Goal: Transaction & Acquisition: Purchase product/service

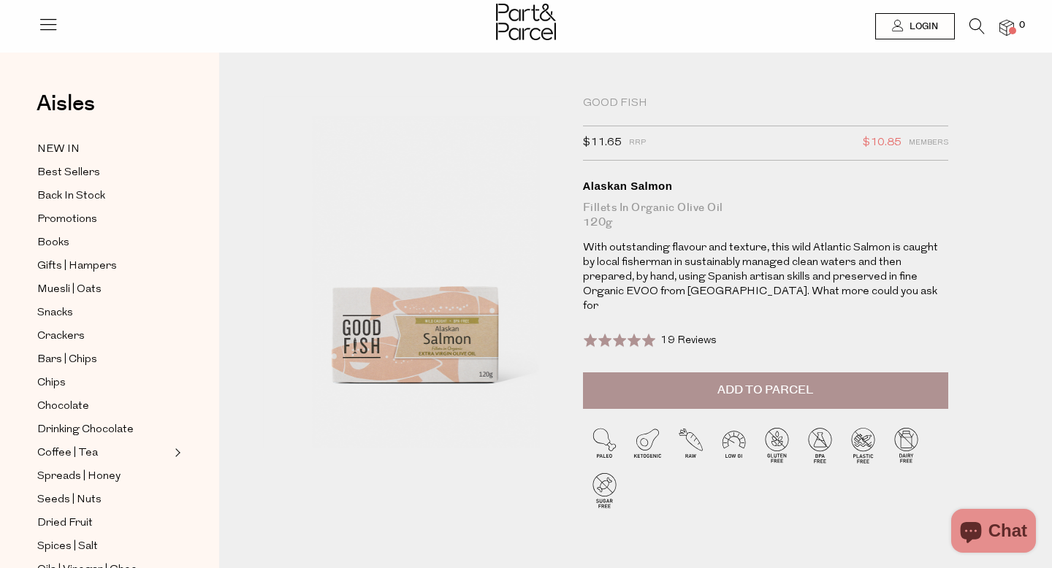
click at [967, 34] on li at bounding box center [970, 29] width 30 height 23
click at [972, 27] on icon at bounding box center [976, 26] width 15 height 16
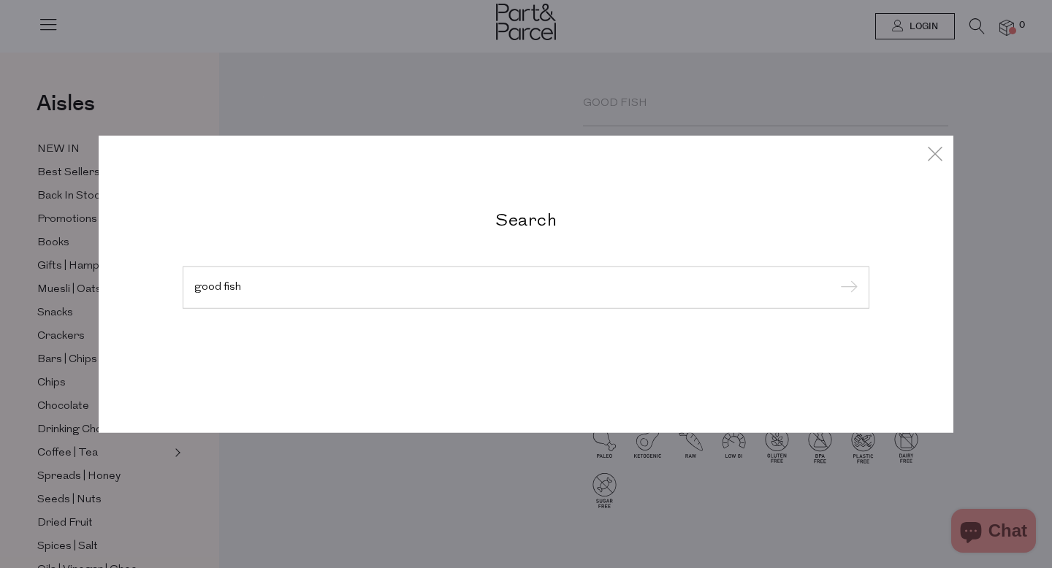
type input "good fish"
click at [836, 278] on input "submit" at bounding box center [847, 289] width 22 height 22
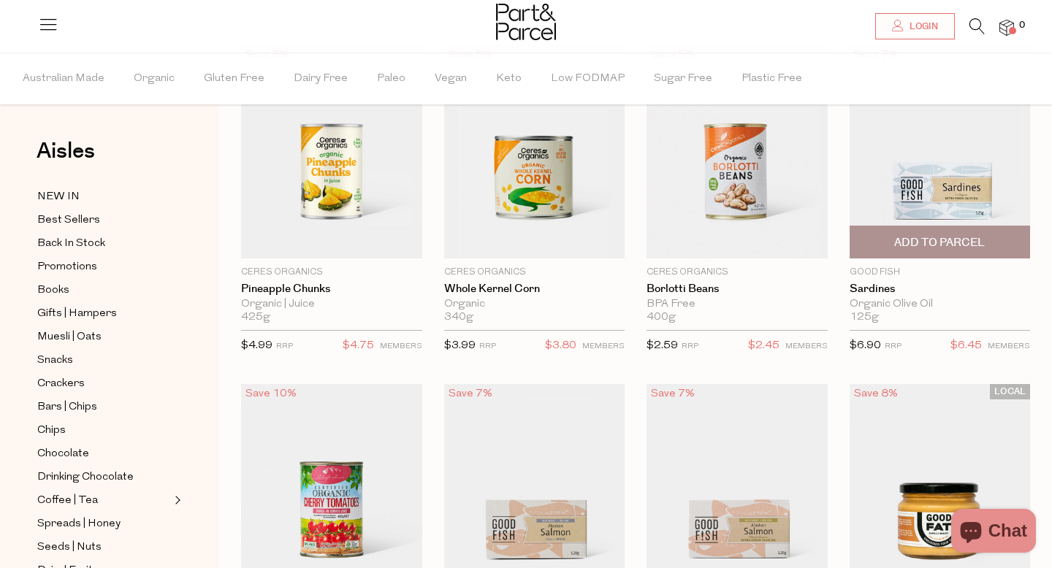
click at [917, 245] on span "Add To Parcel" at bounding box center [939, 242] width 91 height 15
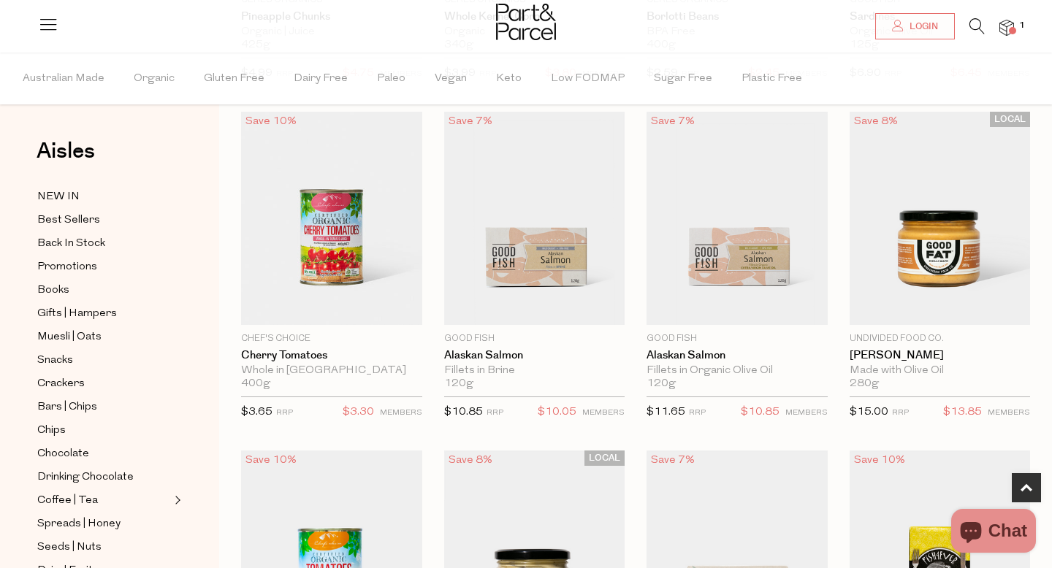
scroll to position [391, 0]
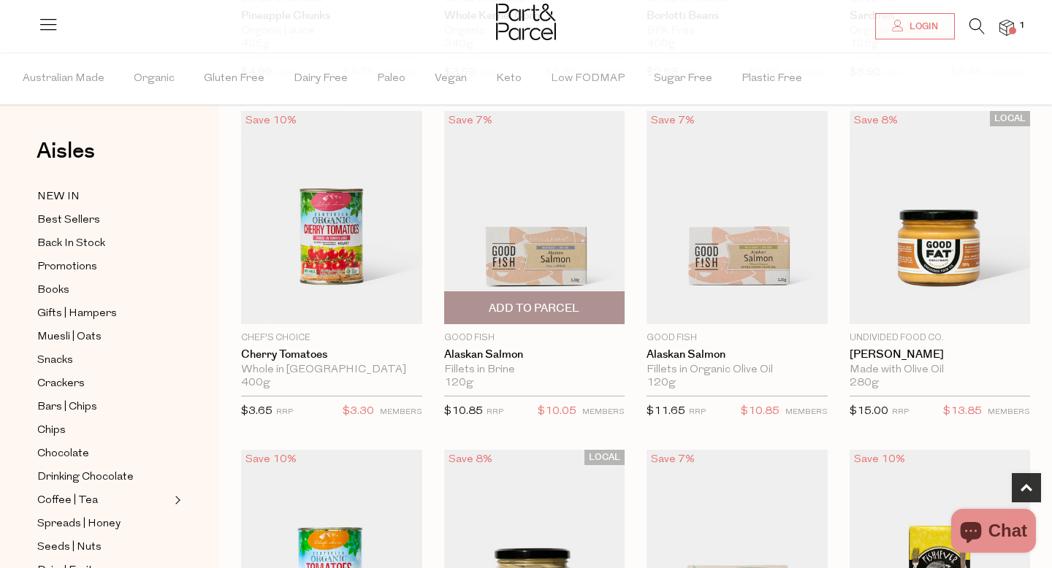
click at [562, 311] on span "Add To Parcel" at bounding box center [534, 308] width 91 height 15
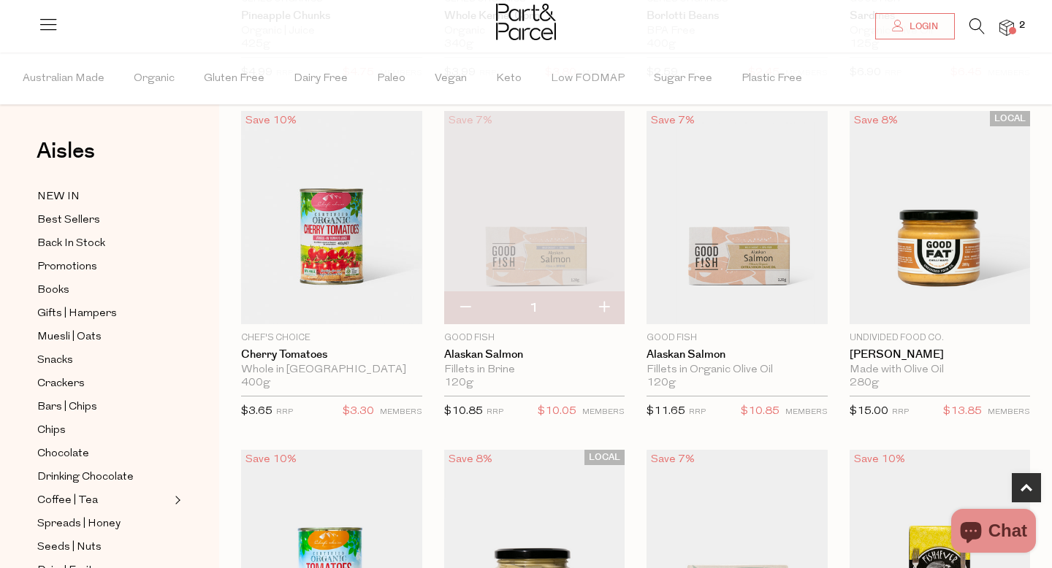
click at [470, 307] on button "button" at bounding box center [465, 308] width 42 height 32
type input "0"
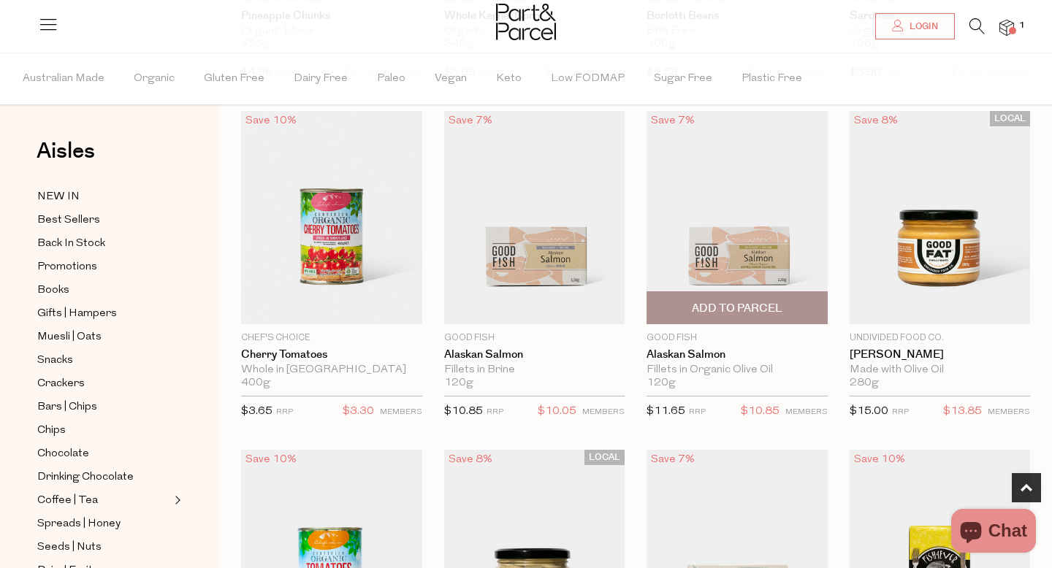
click at [744, 310] on span "Add To Parcel" at bounding box center [737, 308] width 91 height 15
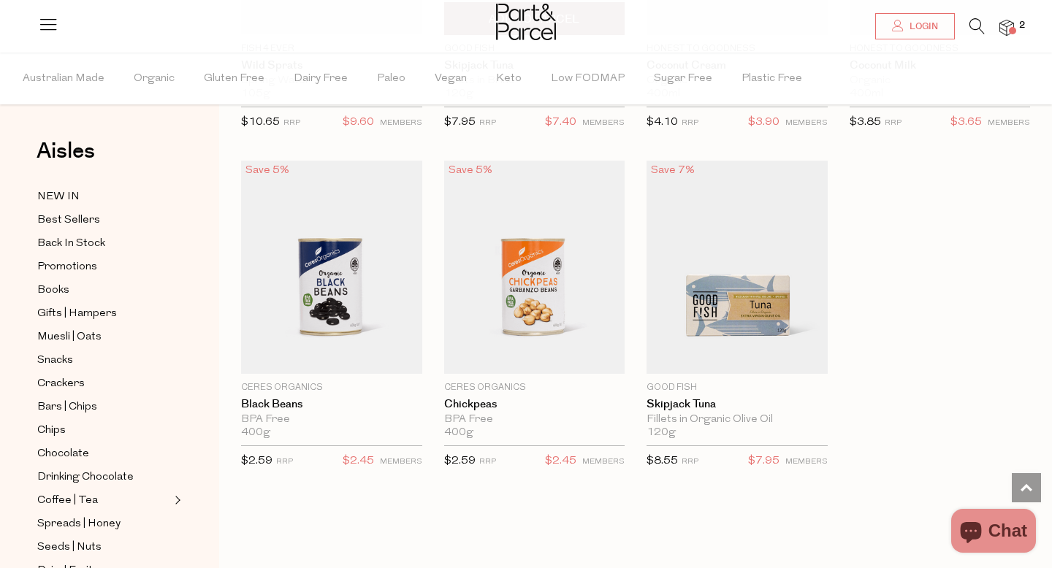
scroll to position [1362, 0]
click at [1007, 27] on img at bounding box center [1006, 28] width 15 height 17
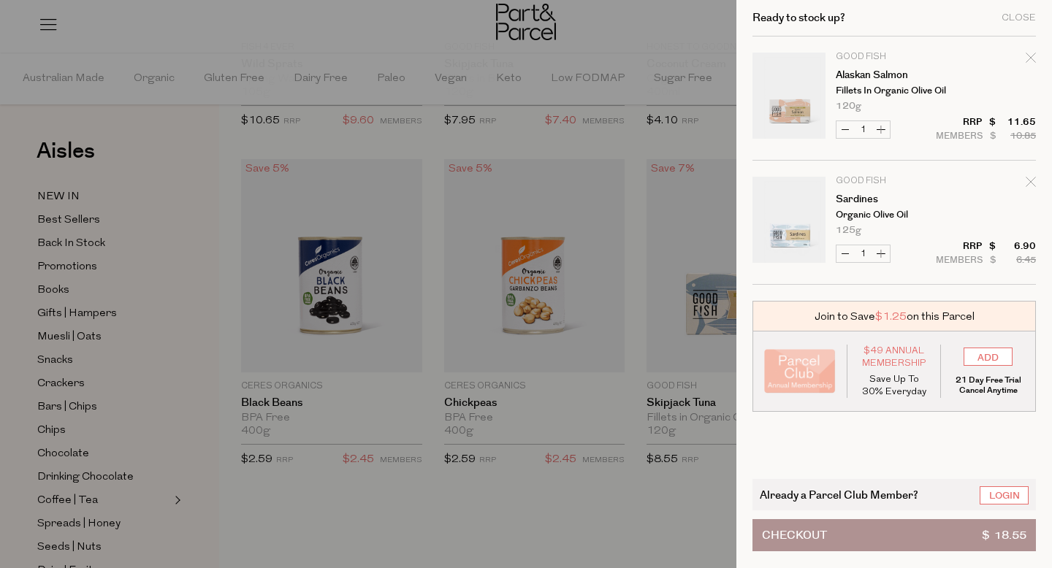
click at [502, 524] on div at bounding box center [526, 284] width 1052 height 568
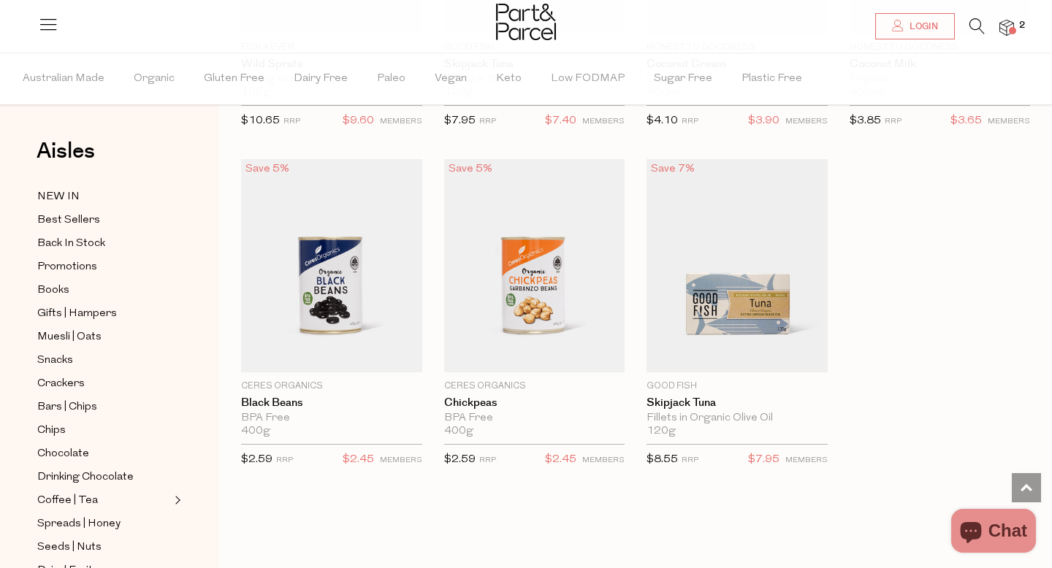
scroll to position [414, 0]
